Goal: Navigation & Orientation: Find specific page/section

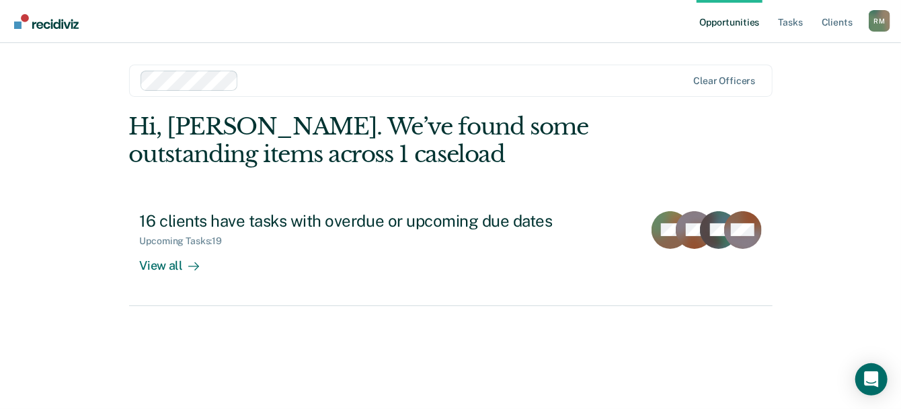
click at [747, 27] on link "Opportunities" at bounding box center [728, 21] width 65 height 43
click at [795, 15] on link "Tasks" at bounding box center [791, 21] width 30 height 43
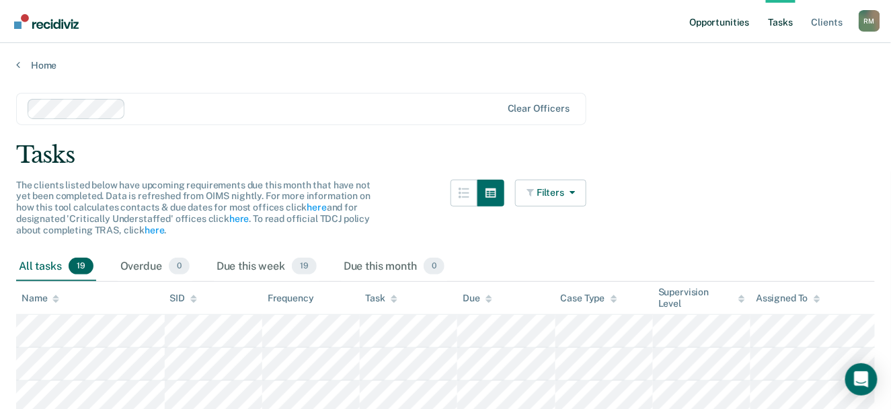
click at [739, 18] on link "Opportunities" at bounding box center [718, 21] width 65 height 43
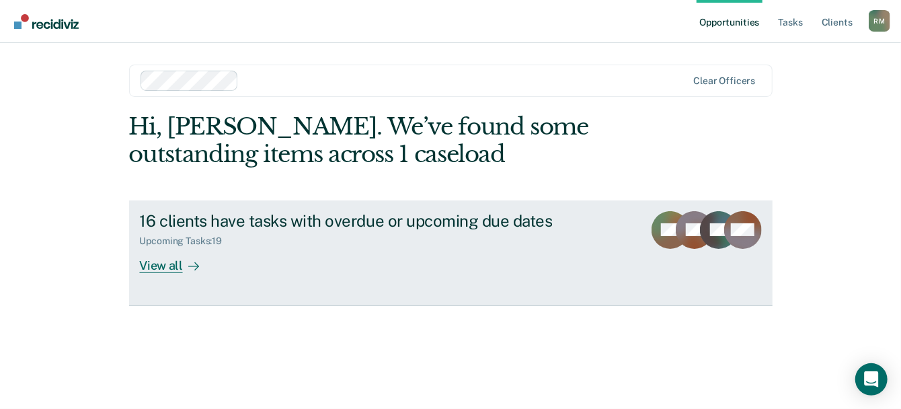
click at [158, 268] on div "View all" at bounding box center [177, 260] width 75 height 26
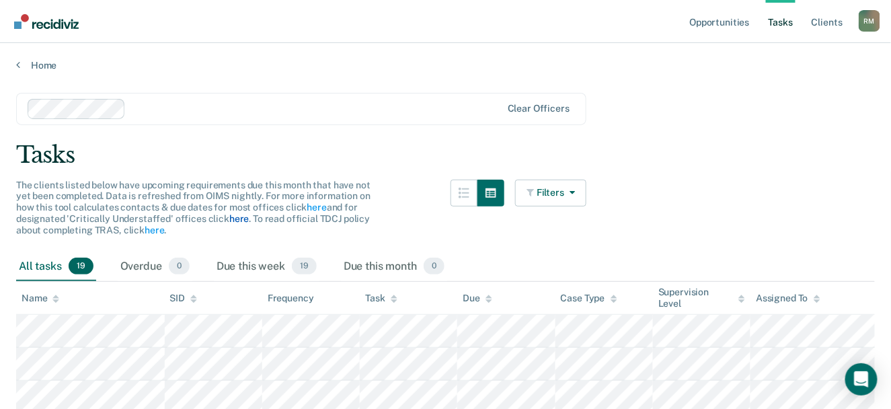
click at [234, 218] on link "here" at bounding box center [238, 218] width 19 height 11
click at [21, 65] on link "Home" at bounding box center [445, 65] width 858 height 12
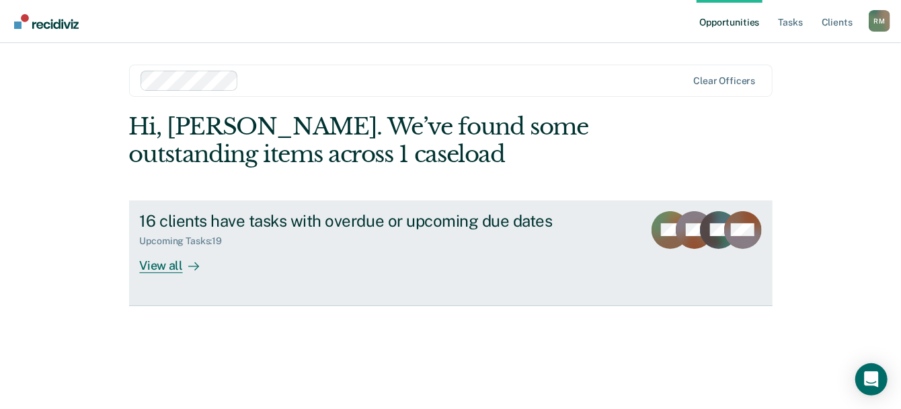
click at [318, 233] on div "Upcoming Tasks : 19" at bounding box center [376, 238] width 472 height 17
